Goal: Transaction & Acquisition: Purchase product/service

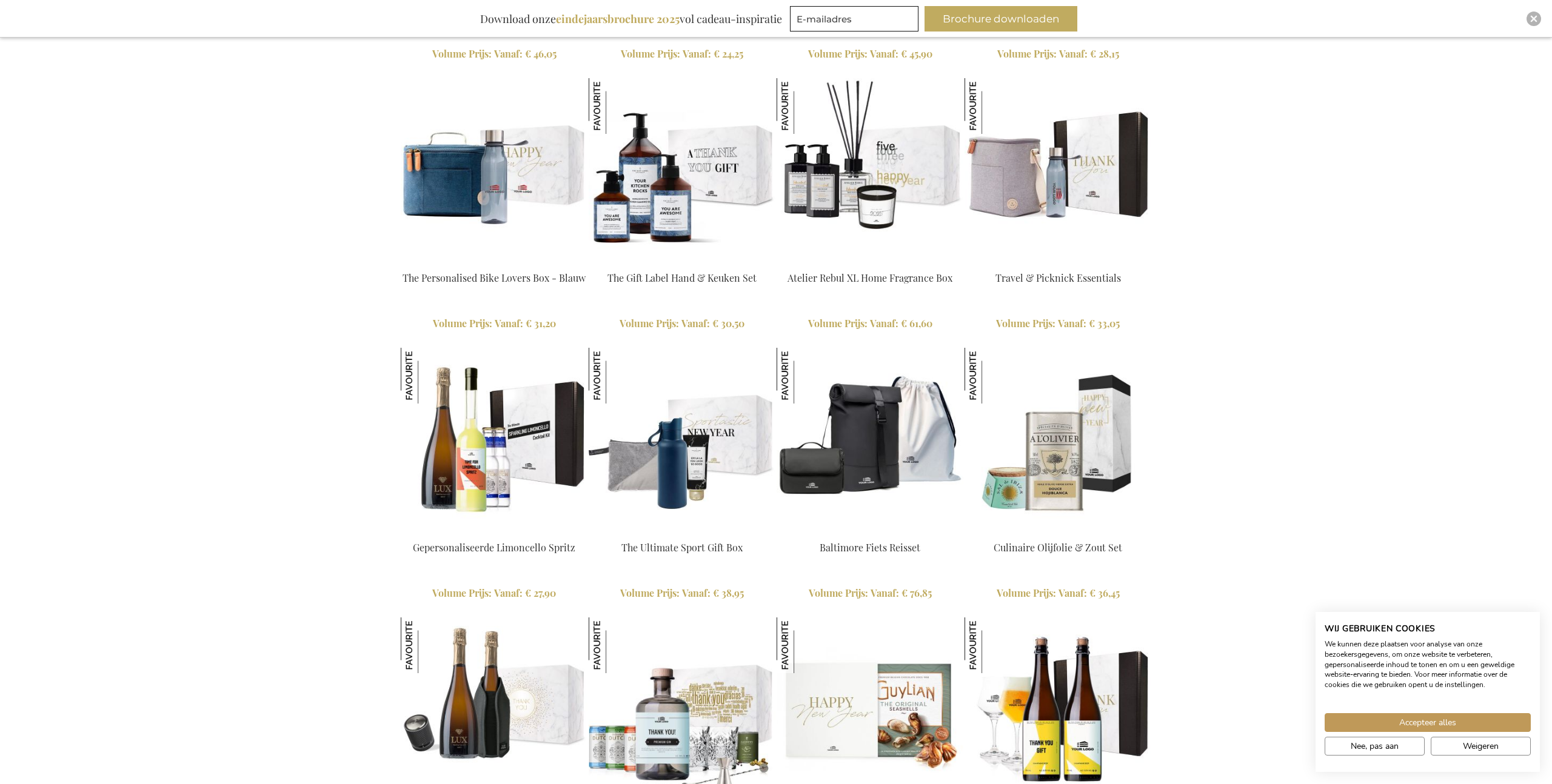
scroll to position [1453, 0]
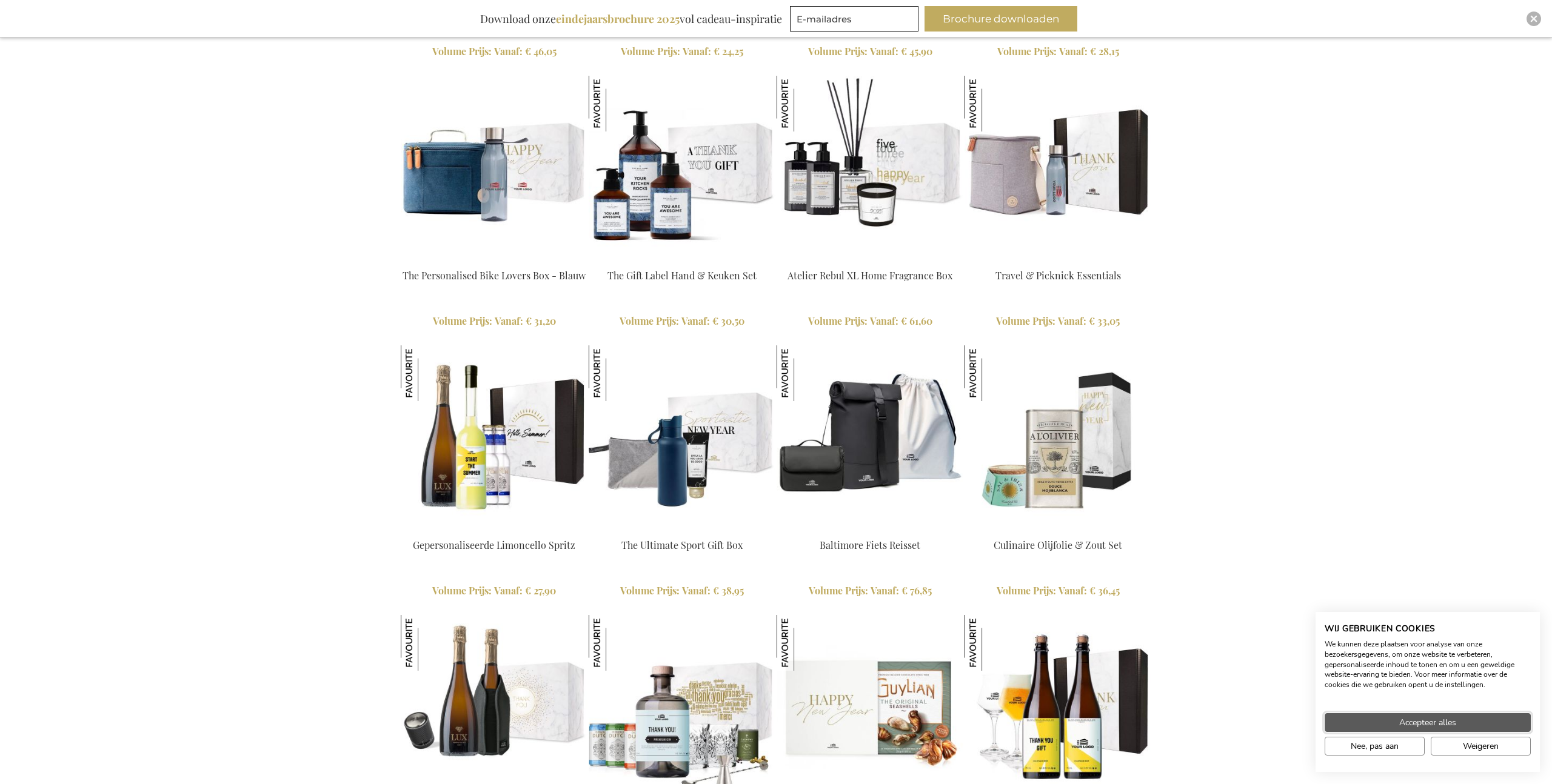
click at [1403, 725] on span "Accepteer alles" at bounding box center [1426, 722] width 57 height 12
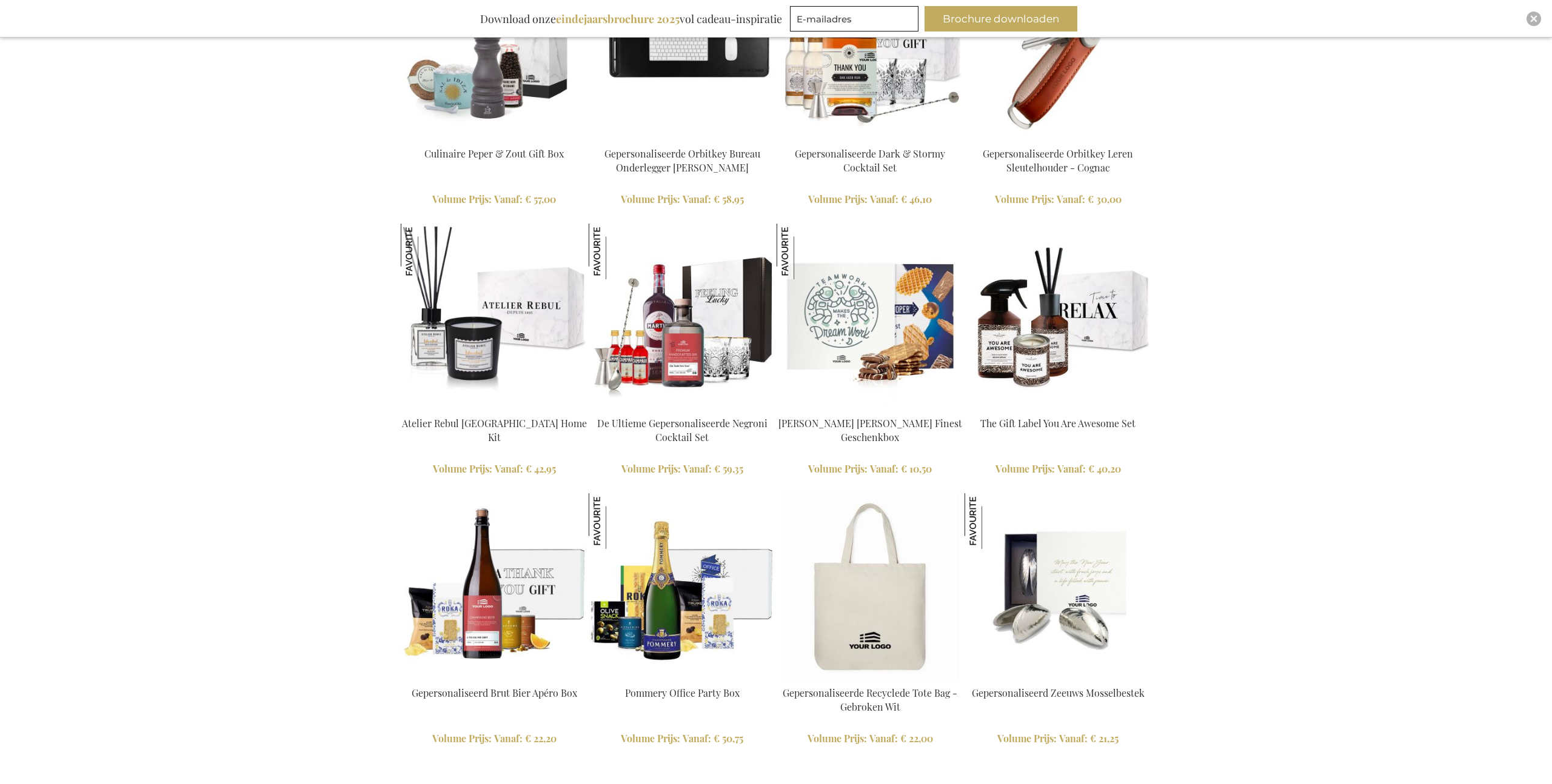
scroll to position [2391, 0]
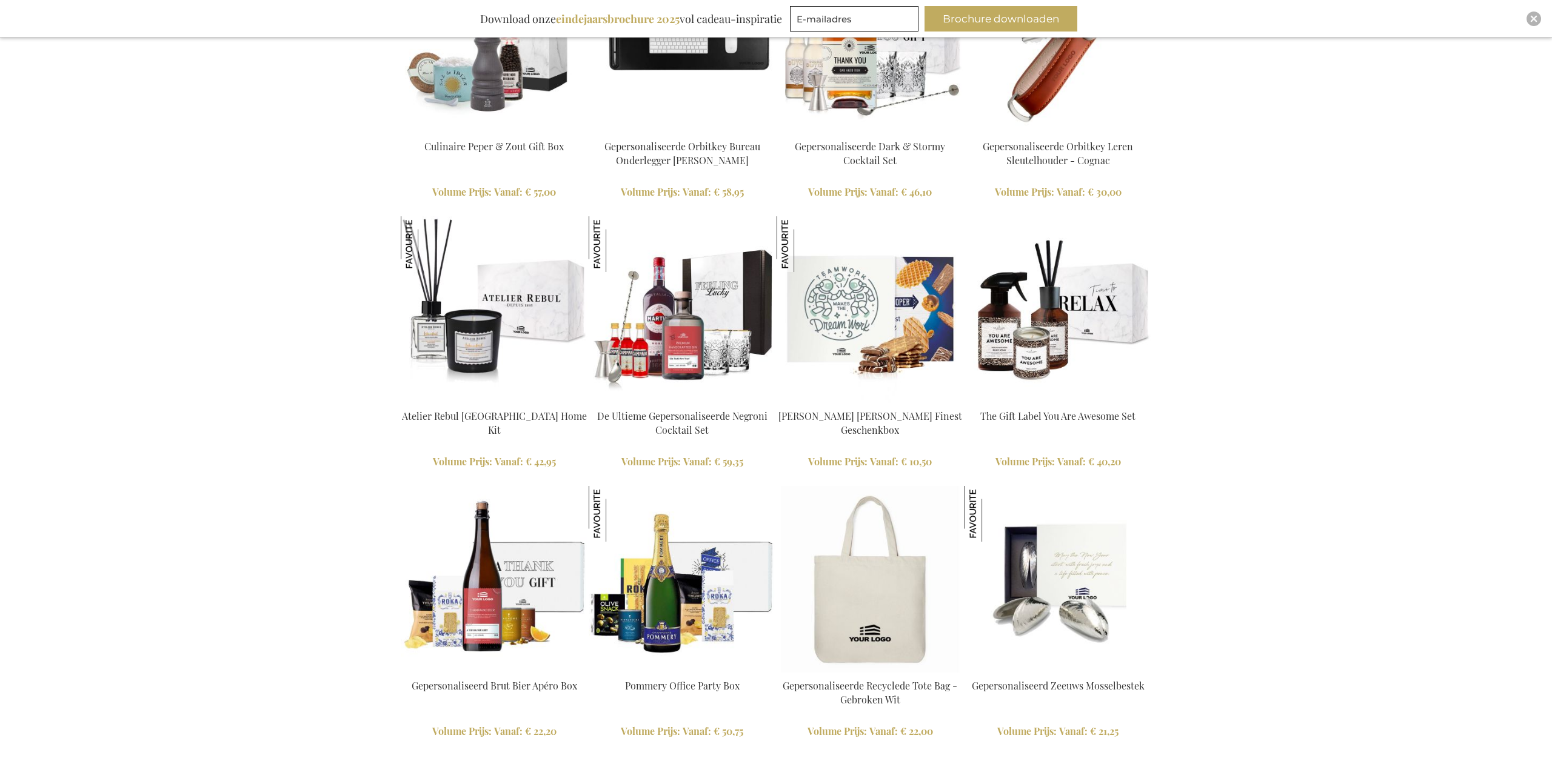
click at [474, 270] on img at bounding box center [494, 310] width 187 height 187
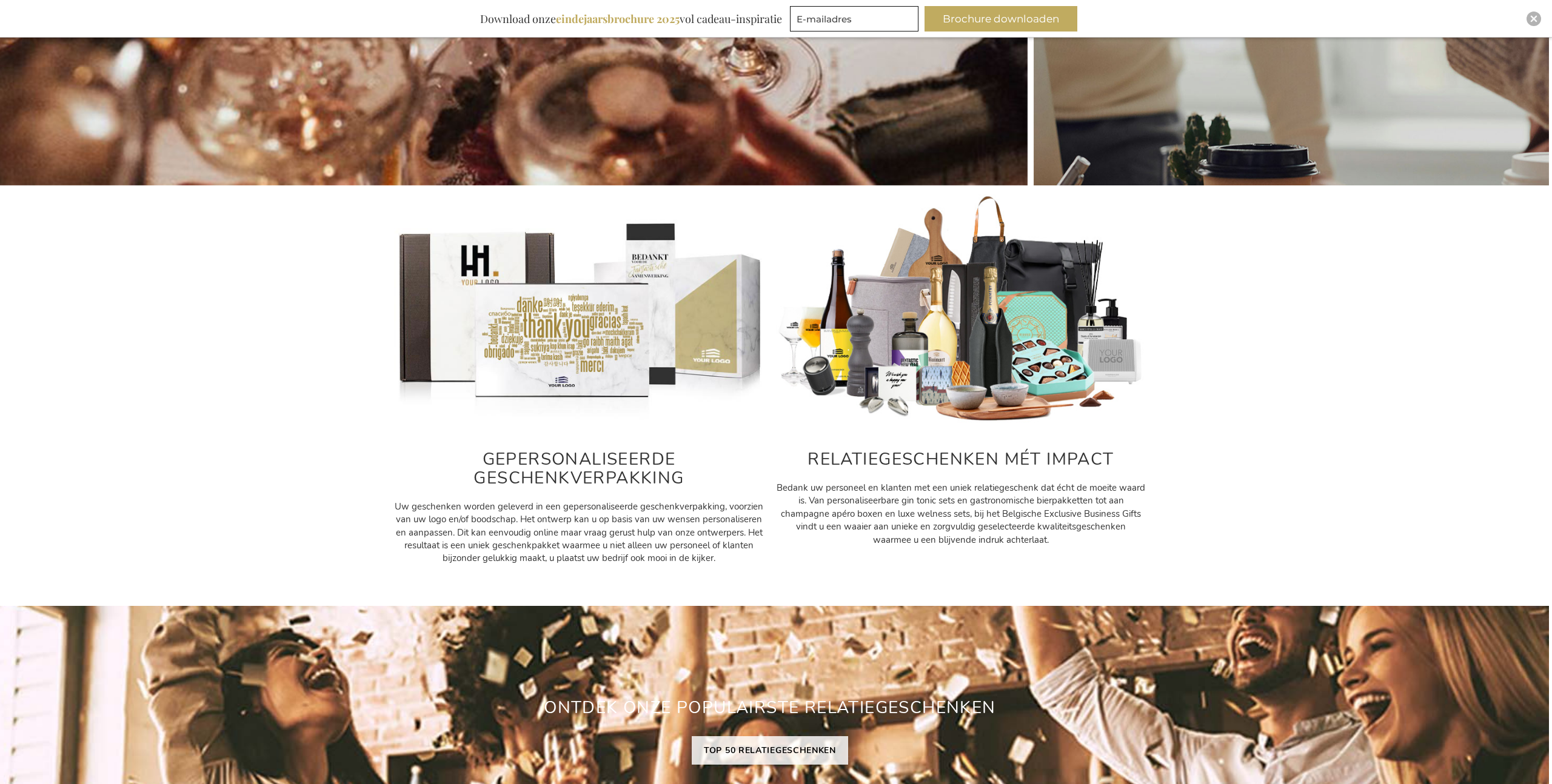
scroll to position [0, 6]
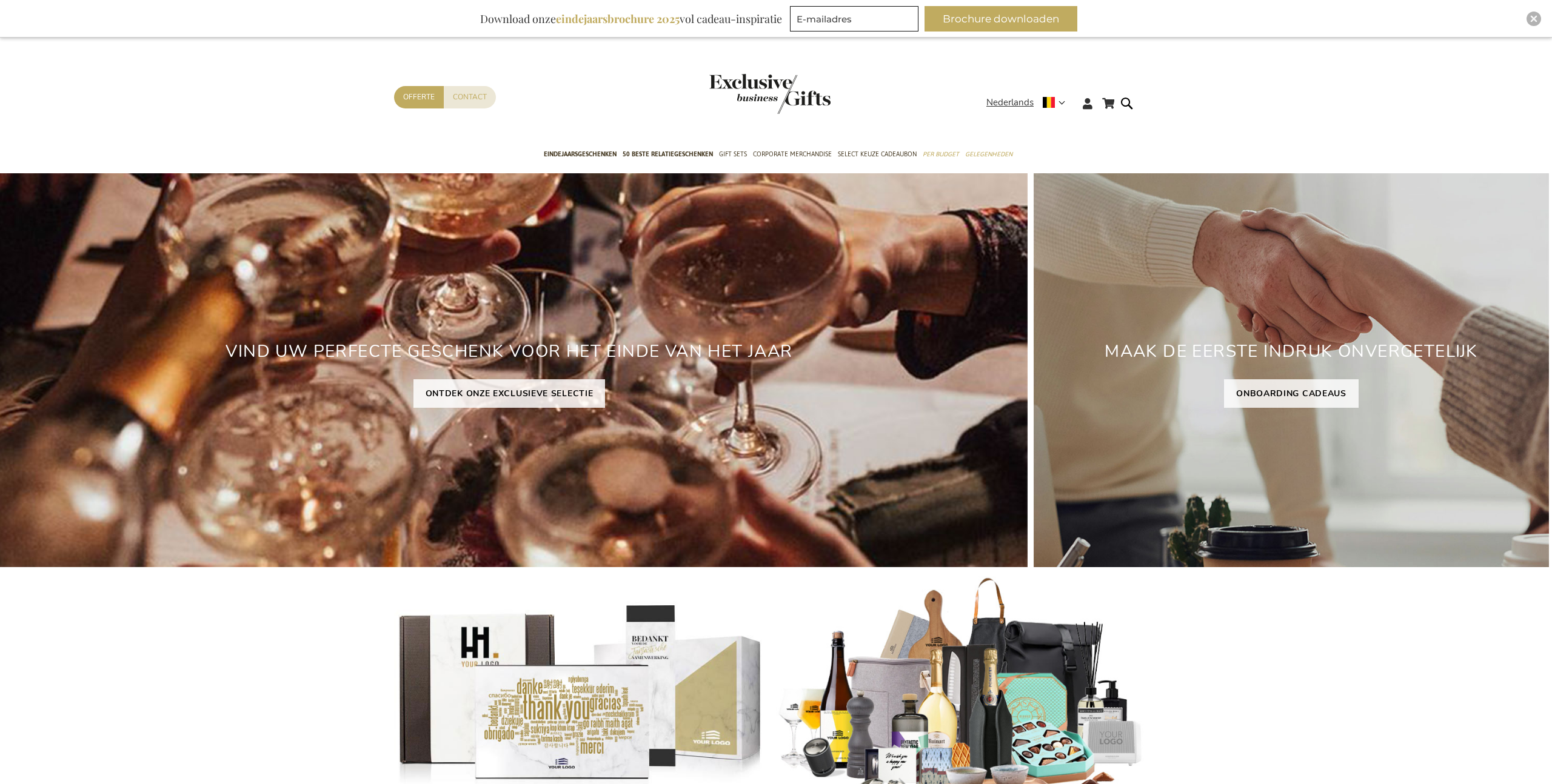
click at [203, 68] on header "Winkelwagen Winkelwagen Sluiten U heeft geen product(en) in uw winkelwagen. Ga …" at bounding box center [770, 88] width 1552 height 103
click at [202, 81] on div "Winkelwagen Winkelwagen Sluiten U heeft geen product(en) in uw winkelwagen. Ga …" at bounding box center [770, 106] width 1552 height 66
